Goal: Information Seeking & Learning: Learn about a topic

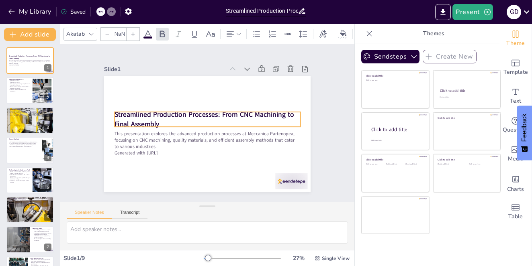
click at [165, 122] on p "Streamlined Production Processes: From CNC Machining to Final Assembly" at bounding box center [207, 119] width 186 height 19
type input "48"
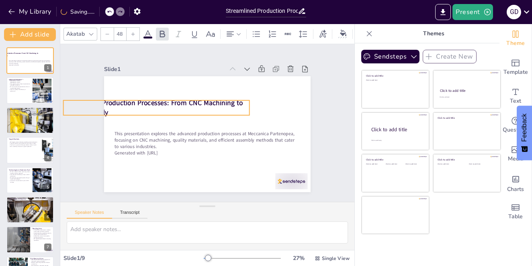
drag, startPoint x: 160, startPoint y: 125, endPoint x: 109, endPoint y: 114, distance: 52.2
click at [109, 114] on strong "Streamlined Production Processes: From CNC Machining to Final Assembly" at bounding box center [152, 107] width 179 height 19
click at [99, 115] on div "Slide 1 Streamlined Production Processes: From CNC Machining to Final Assembly …" at bounding box center [207, 123] width 251 height 139
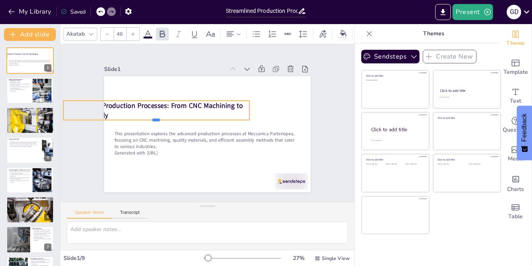
drag, startPoint x: 168, startPoint y: 116, endPoint x: 206, endPoint y: 110, distance: 39.0
click at [206, 110] on div "Streamlined Production Processes: From CNC Machining to Final Assembly This pre…" at bounding box center [207, 134] width 206 height 116
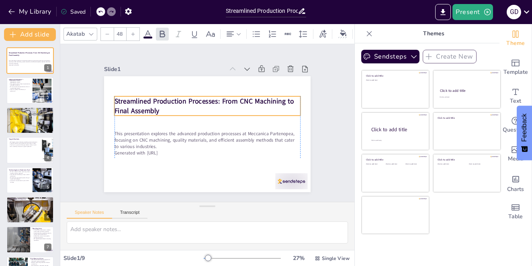
drag, startPoint x: 194, startPoint y: 113, endPoint x: 243, endPoint y: 108, distance: 50.1
click at [243, 108] on p "Streamlined Production Processes: From CNC Machining to Final Assembly" at bounding box center [207, 105] width 186 height 19
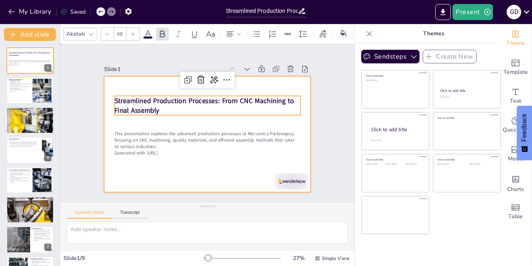
click at [232, 166] on div at bounding box center [207, 134] width 206 height 116
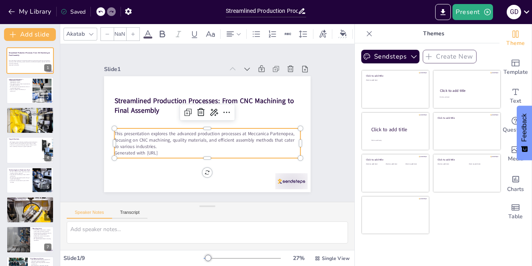
type input "32"
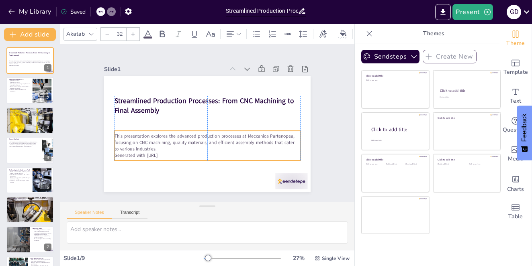
click at [149, 148] on p "This presentation explores the advanced production processes at Meccanica Parte…" at bounding box center [207, 142] width 186 height 19
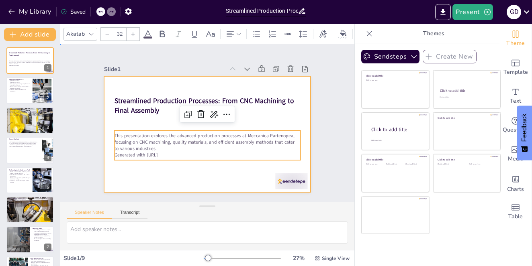
click at [170, 174] on div at bounding box center [207, 134] width 206 height 116
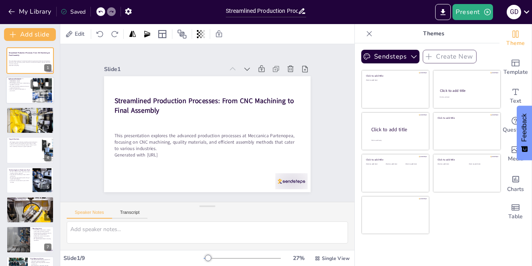
click at [44, 93] on div at bounding box center [42, 90] width 37 height 24
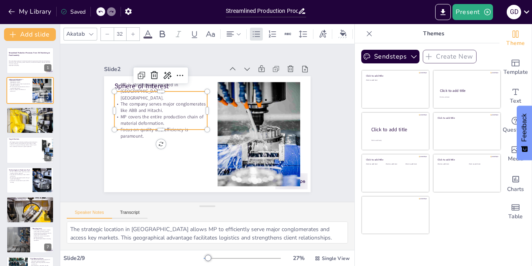
click at [136, 114] on p "MP covers the entire production chain of material deformation." at bounding box center [160, 120] width 93 height 13
click at [139, 133] on div at bounding box center [160, 133] width 93 height 6
click at [130, 134] on p "Focus on quality and efficiency is paramount." at bounding box center [160, 133] width 93 height 13
click at [123, 134] on p "Focus on quality and efficiency is paramount." at bounding box center [160, 133] width 93 height 13
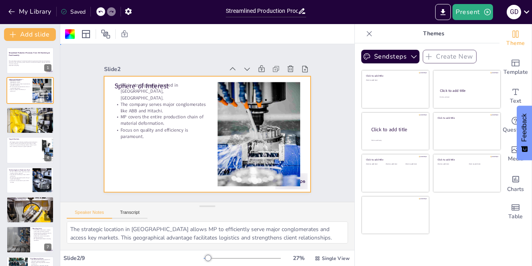
click at [120, 134] on p "Focus on quality and efficiency is paramount." at bounding box center [160, 133] width 93 height 13
click at [192, 87] on p "MP is strategically located in [GEOGRAPHIC_DATA], [GEOGRAPHIC_DATA]." at bounding box center [160, 91] width 93 height 19
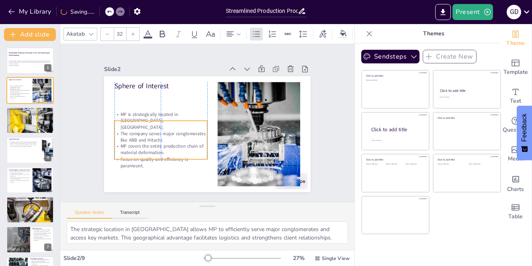
drag, startPoint x: 186, startPoint y: 107, endPoint x: 186, endPoint y: 137, distance: 29.3
click at [186, 137] on p "The company serves major conglomerates like ABB and Hitachi." at bounding box center [160, 137] width 93 height 13
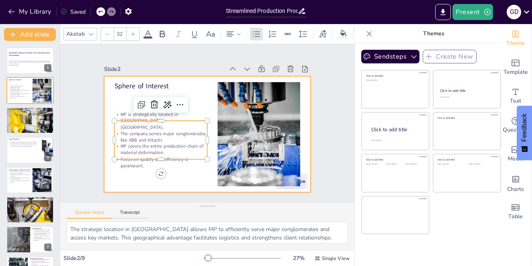
click at [208, 88] on div at bounding box center [207, 134] width 206 height 116
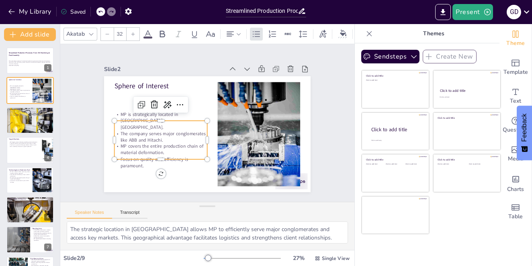
click at [185, 117] on p "MP is strategically located in [GEOGRAPHIC_DATA], [GEOGRAPHIC_DATA]." at bounding box center [160, 120] width 93 height 19
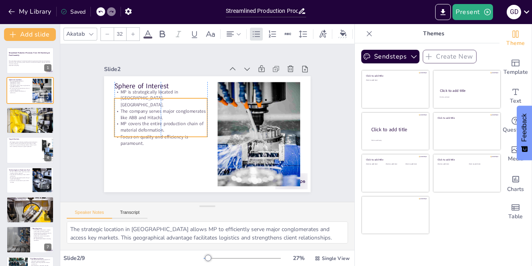
drag, startPoint x: 169, startPoint y: 129, endPoint x: 169, endPoint y: 106, distance: 22.5
click at [169, 108] on p "The company serves major conglomerates like ABB and Hitachi." at bounding box center [160, 114] width 93 height 13
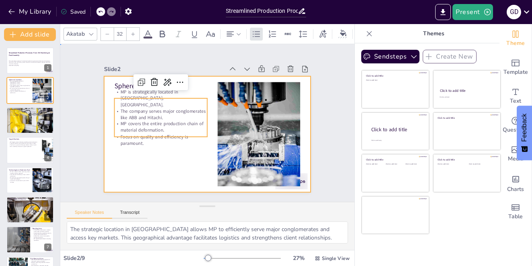
click at [167, 155] on div at bounding box center [207, 134] width 206 height 116
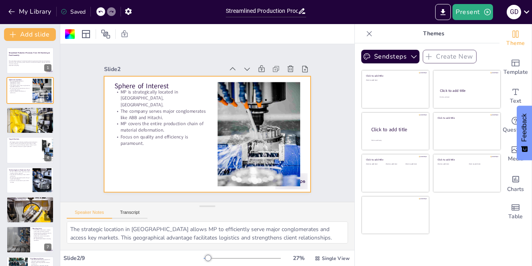
click at [243, 245] on div "The strategic location in [GEOGRAPHIC_DATA] allows MP to efficiently serve majo…" at bounding box center [207, 236] width 294 height 29
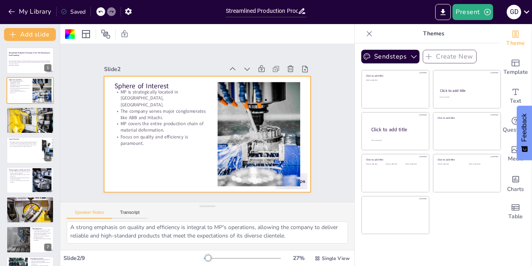
scroll to position [53, 0]
